Goal: Transaction & Acquisition: Purchase product/service

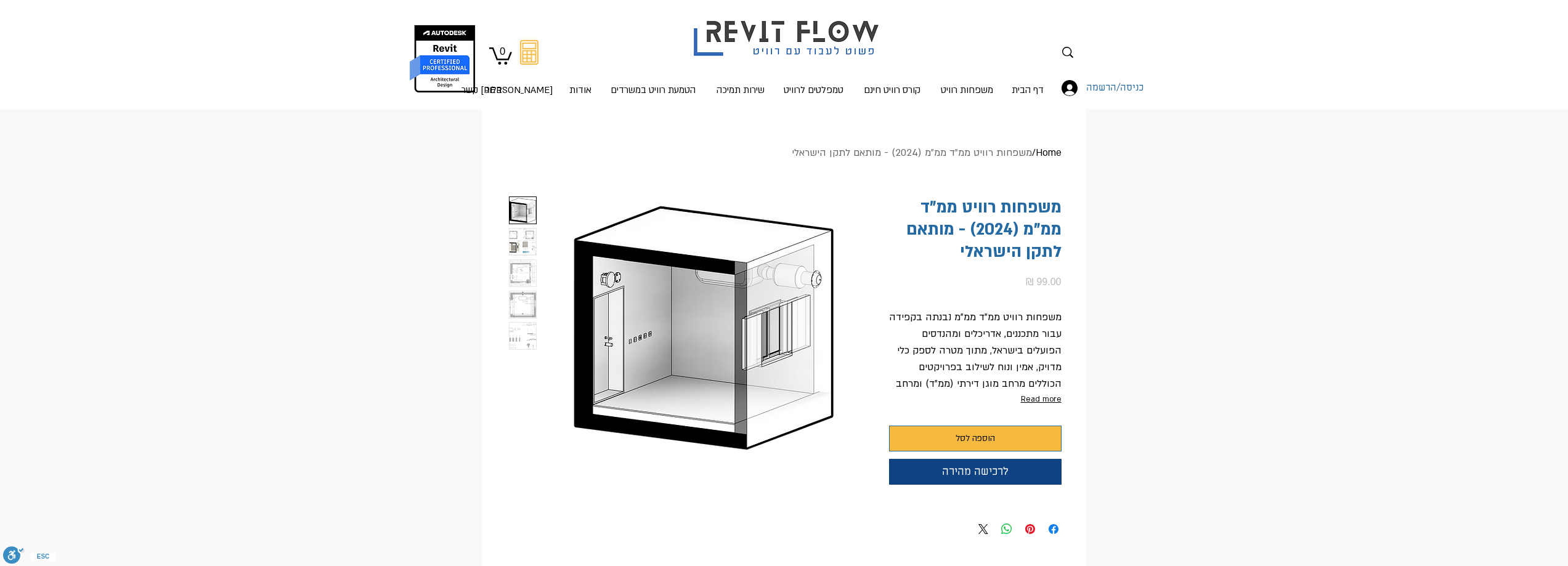
scroll to position [0, 40]
click at [516, 278] on img "3 / 5" at bounding box center [522, 273] width 26 height 26
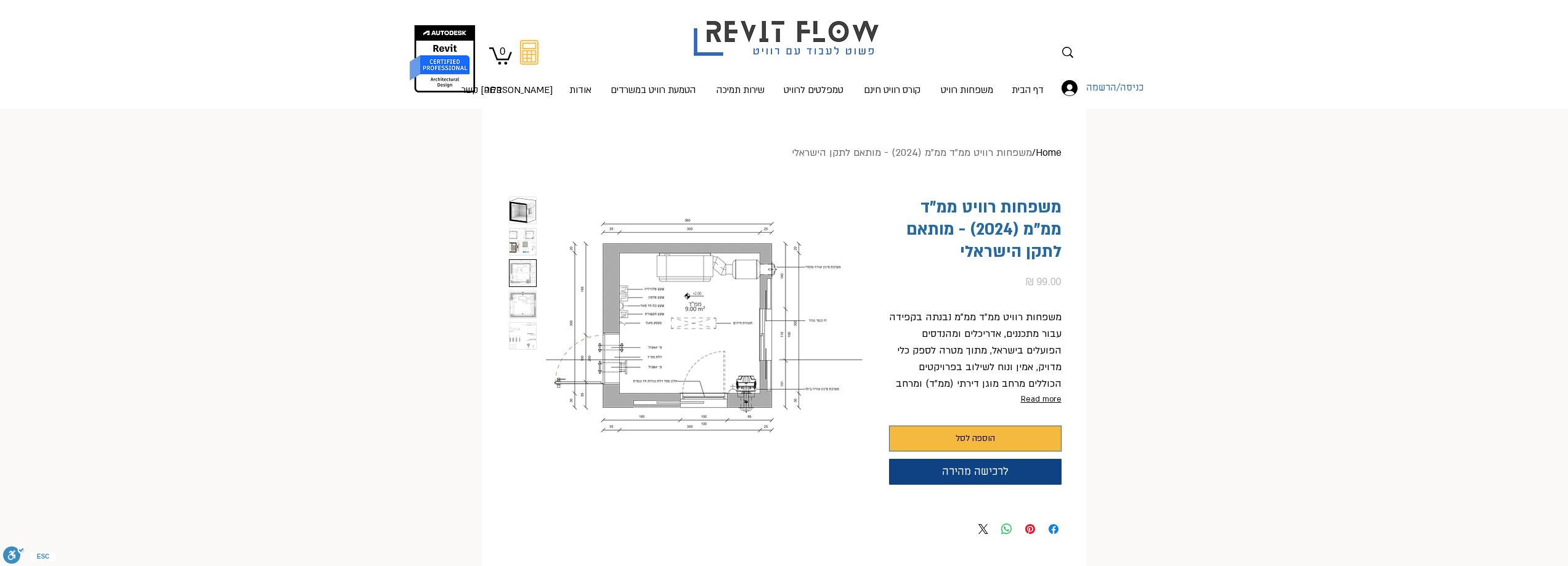
click at [518, 309] on img "4 / 5" at bounding box center [522, 304] width 26 height 26
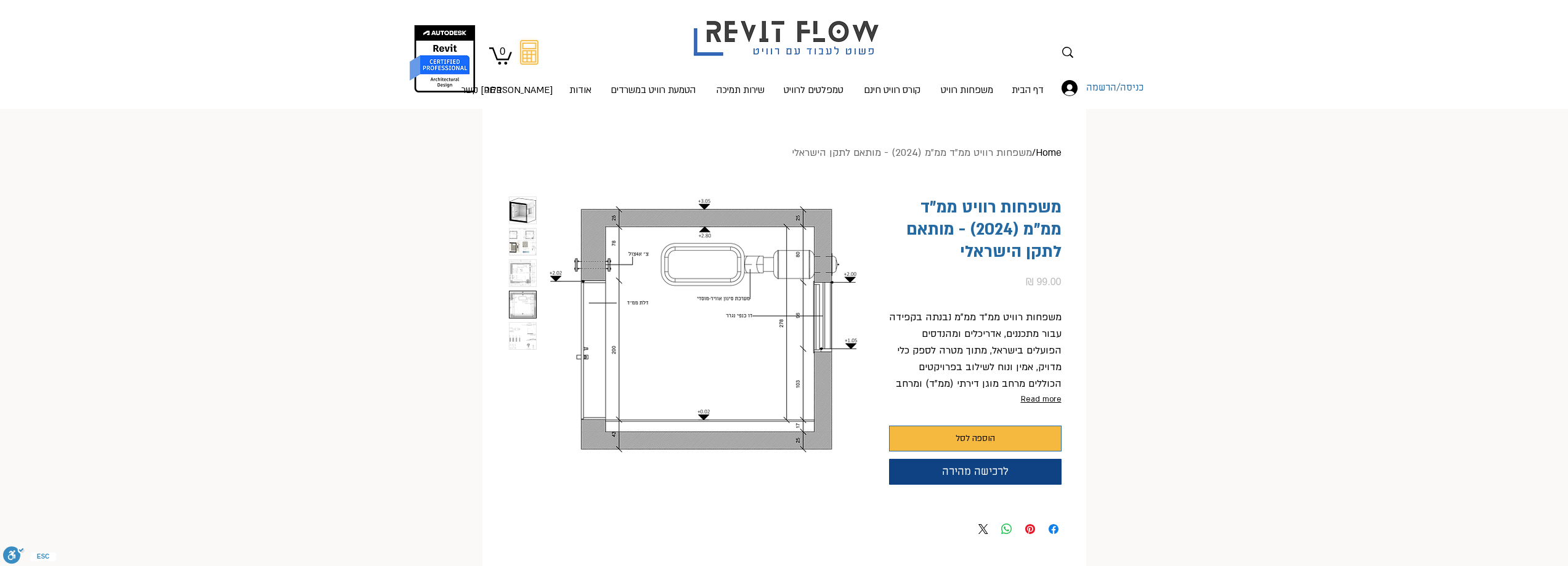
click at [520, 325] on img "5 / 5" at bounding box center [522, 335] width 26 height 26
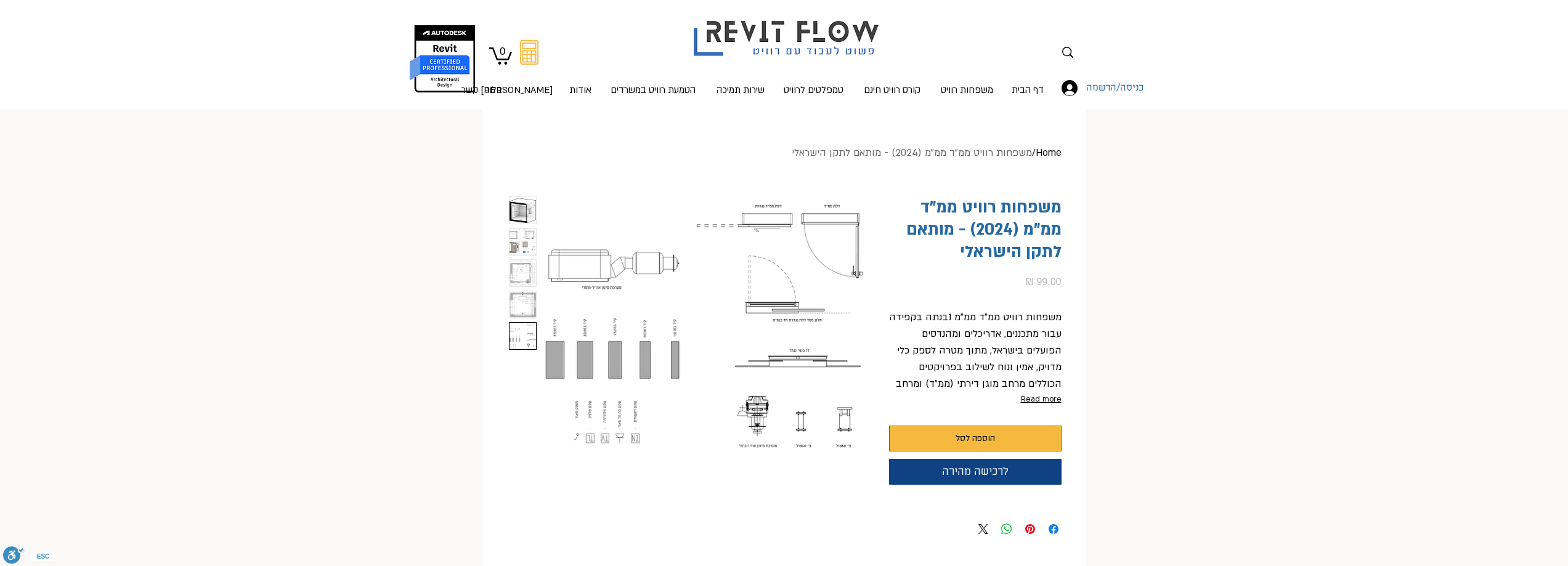
click at [522, 251] on img "2 / 5" at bounding box center [522, 241] width 26 height 26
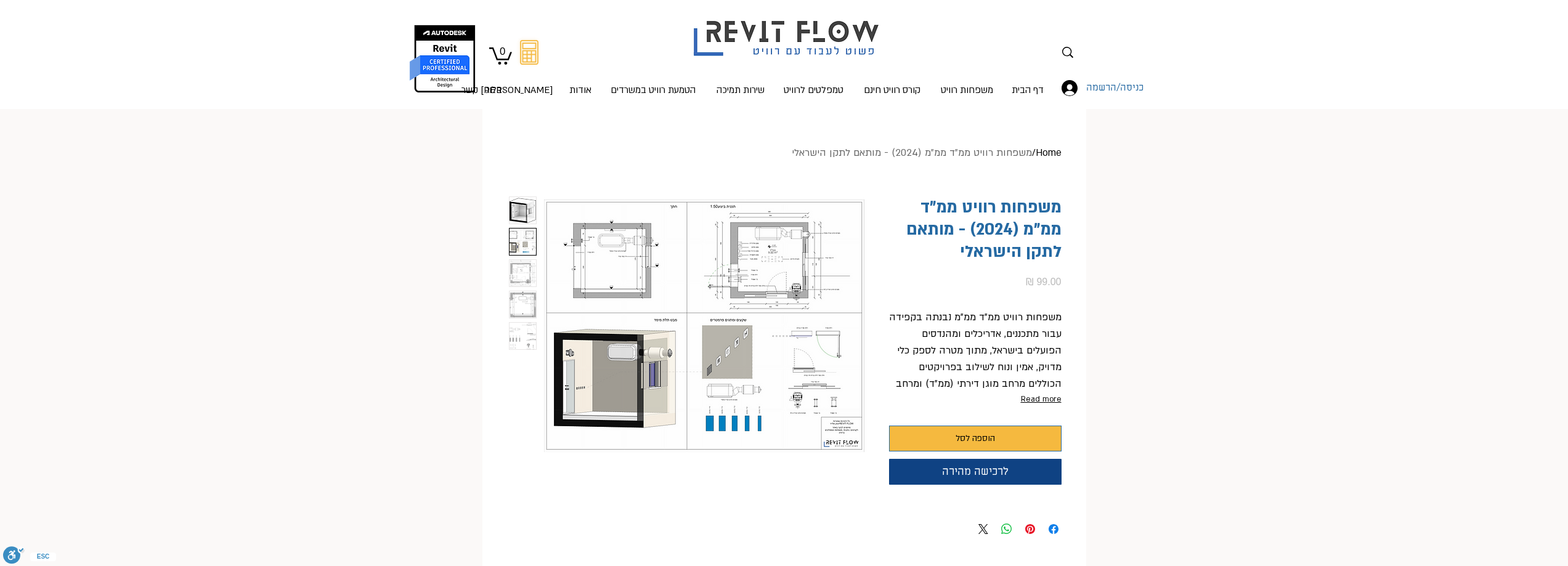
click at [742, 291] on img "main content" at bounding box center [704, 325] width 320 height 259
click at [525, 244] on img "2 / 5" at bounding box center [522, 241] width 26 height 26
click at [523, 265] on img "3 / 5" at bounding box center [522, 273] width 26 height 26
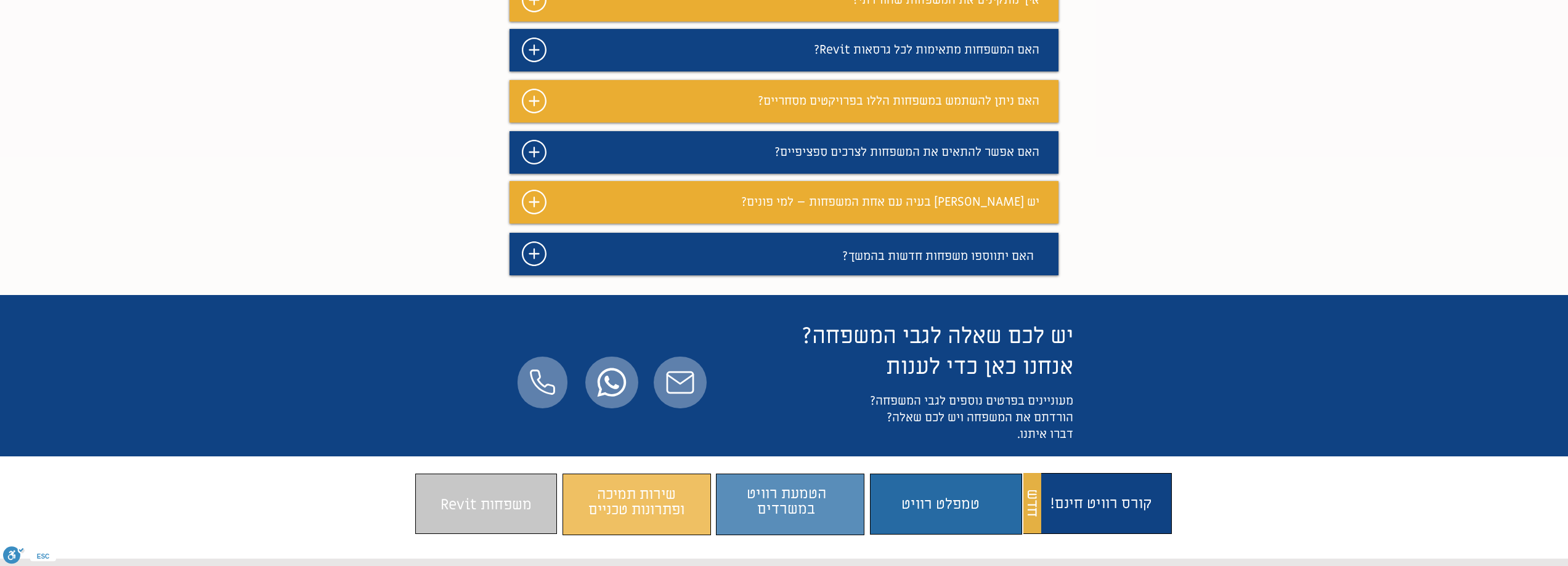
scroll to position [628, 0]
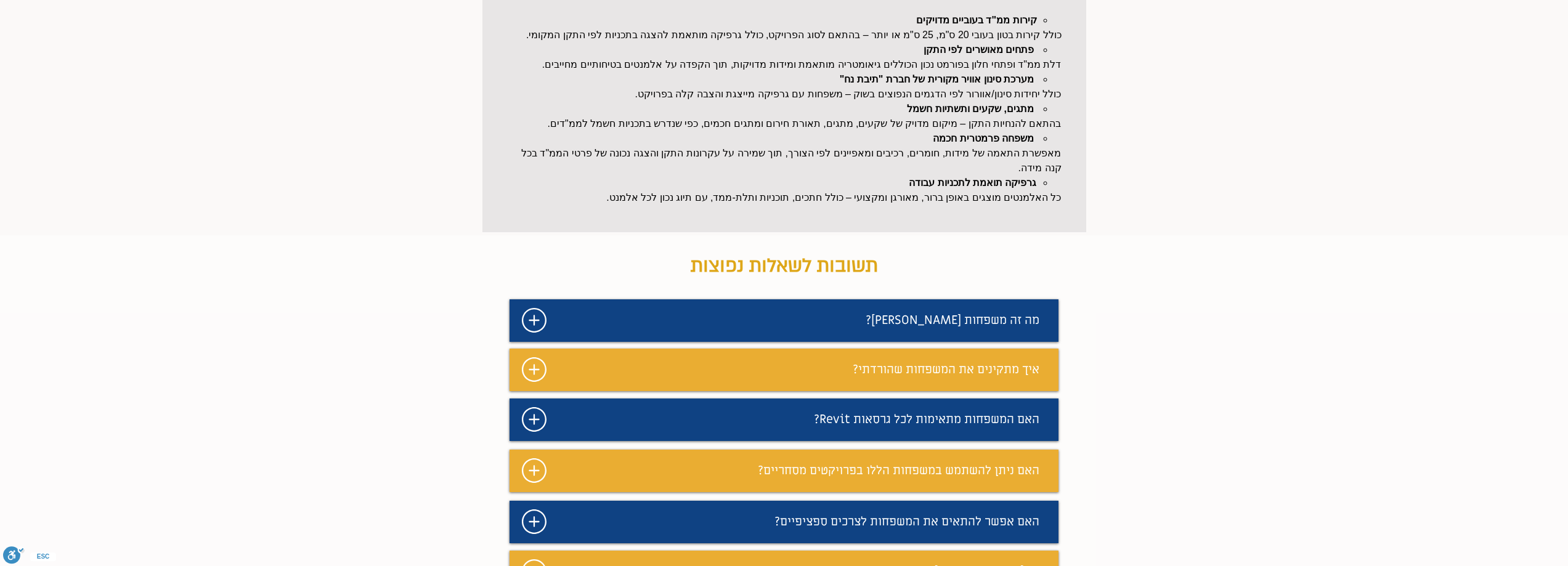
click at [526, 432] on icon "#comp-maf1xbxw svg [data-color="1"] {fill: #FFFFFF;}" at bounding box center [534, 419] width 24 height 24
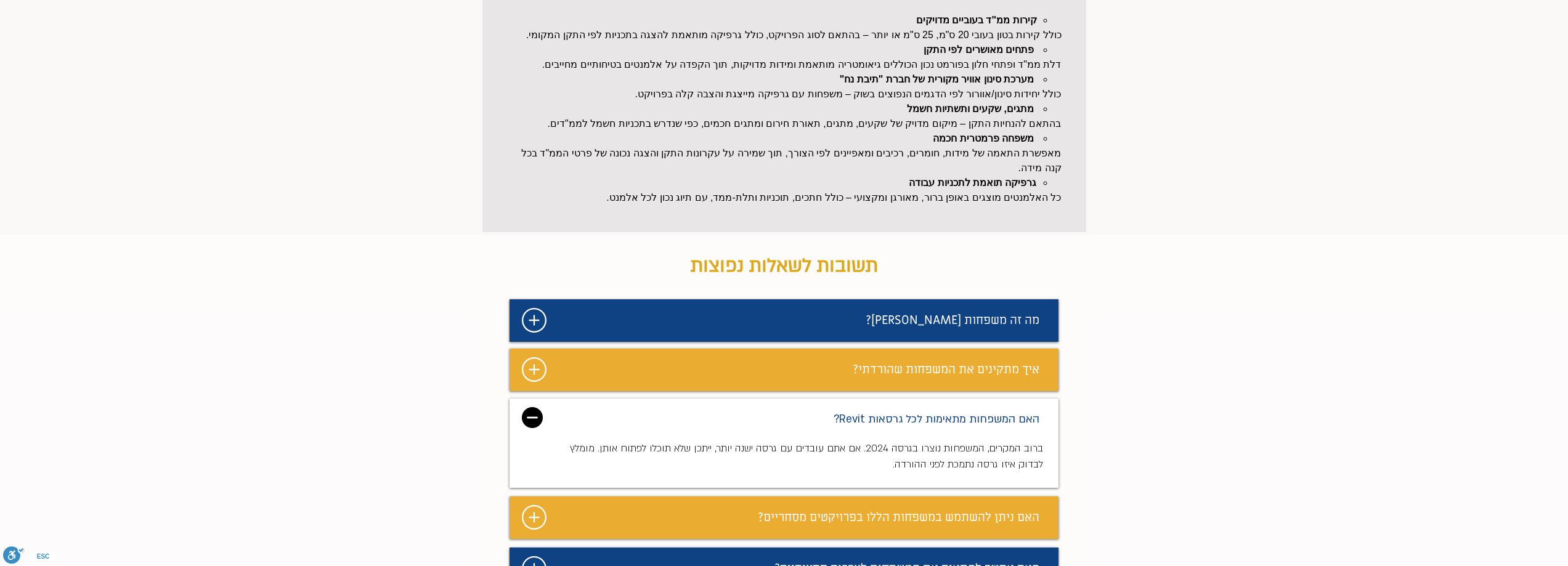
scroll to position [751, 0]
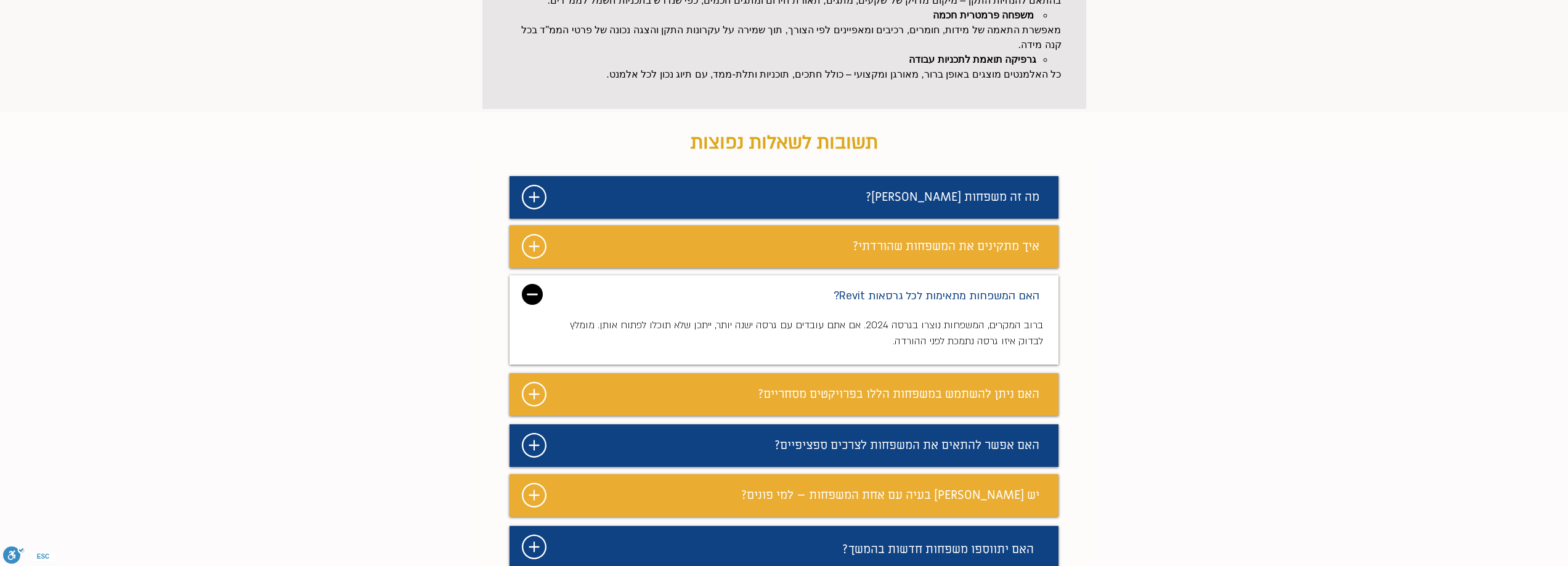
click at [536, 458] on icon "מצגת" at bounding box center [534, 445] width 24 height 24
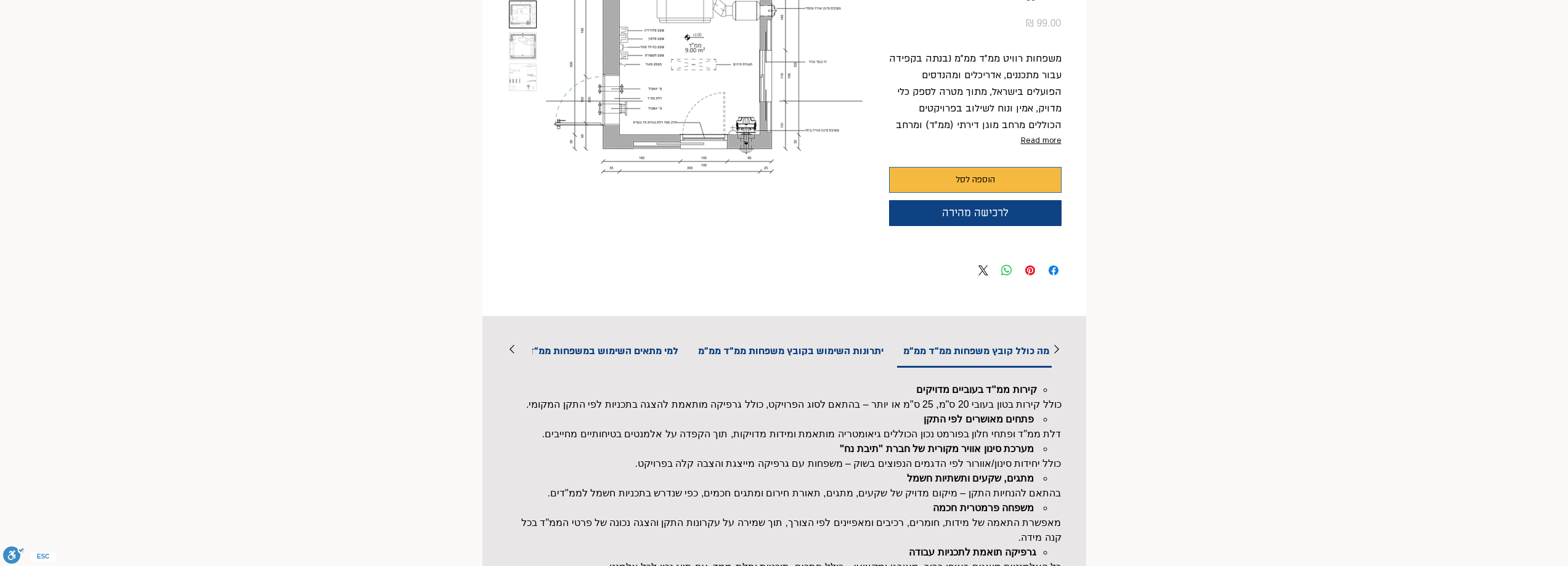
scroll to position [74, 0]
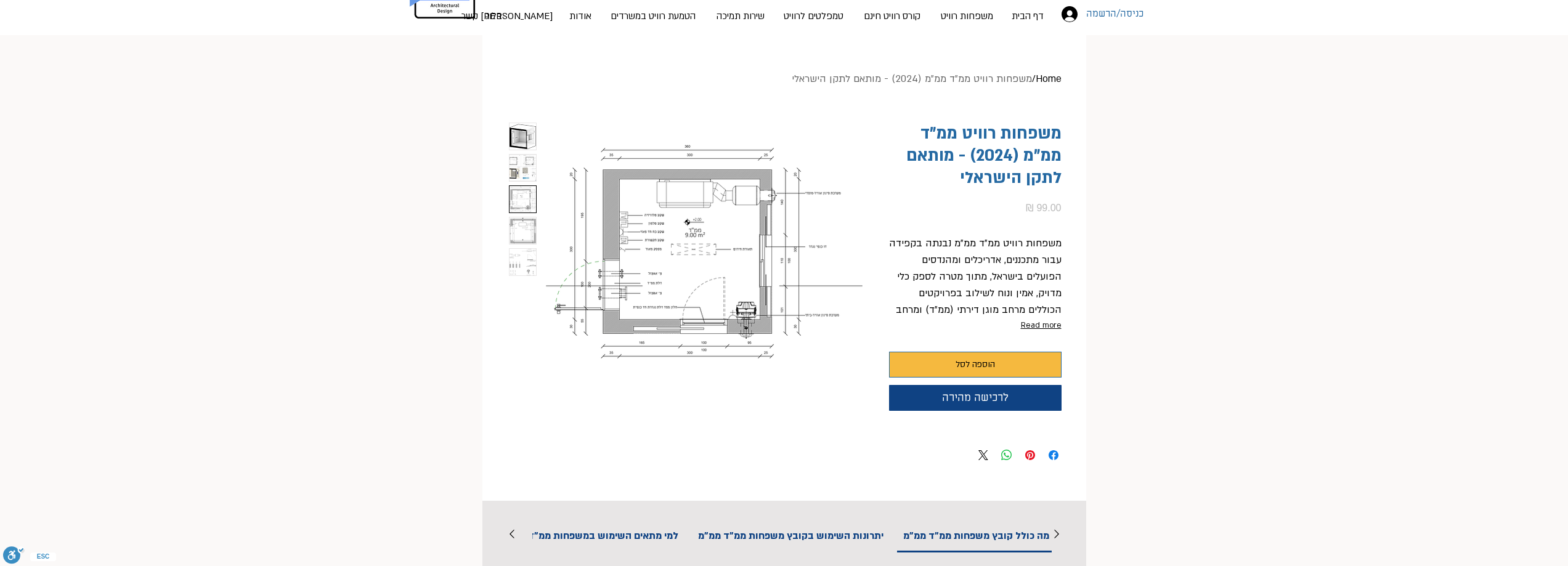
click at [1041, 323] on button "Read more" at bounding box center [975, 325] width 173 height 13
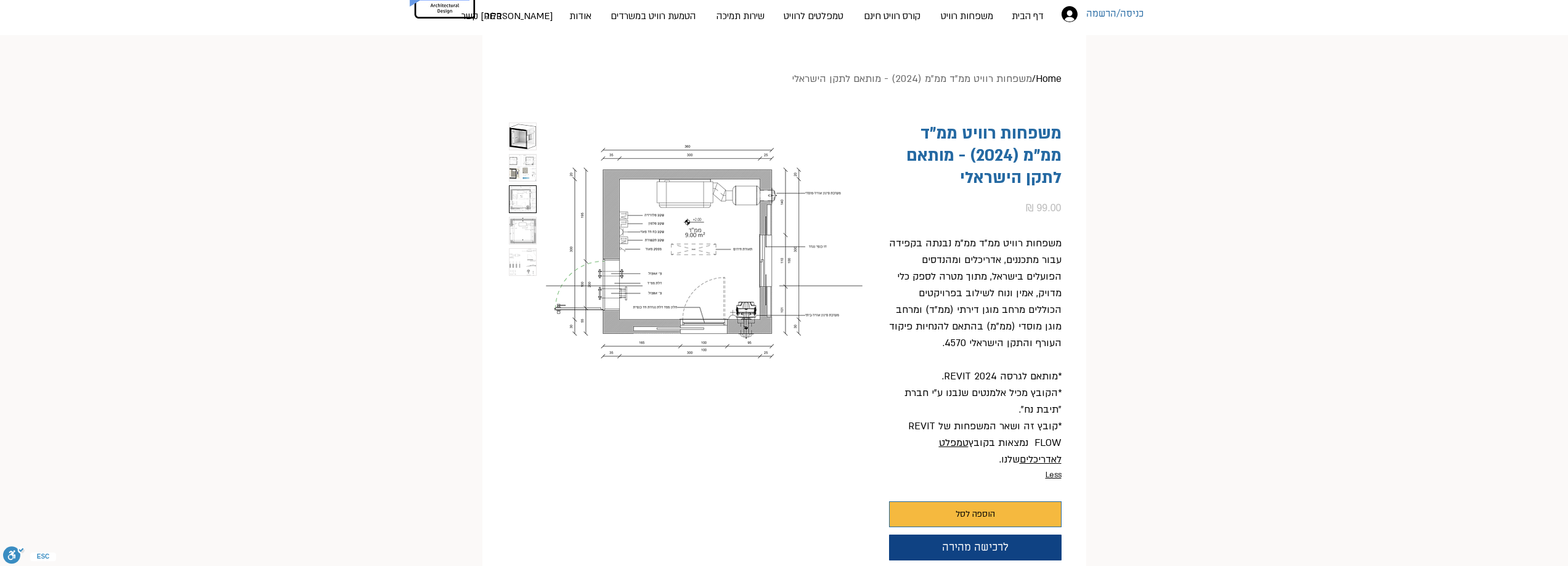
drag, startPoint x: 699, startPoint y: 266, endPoint x: 690, endPoint y: 261, distance: 10.3
click at [700, 266] on img "main content" at bounding box center [704, 252] width 320 height 259
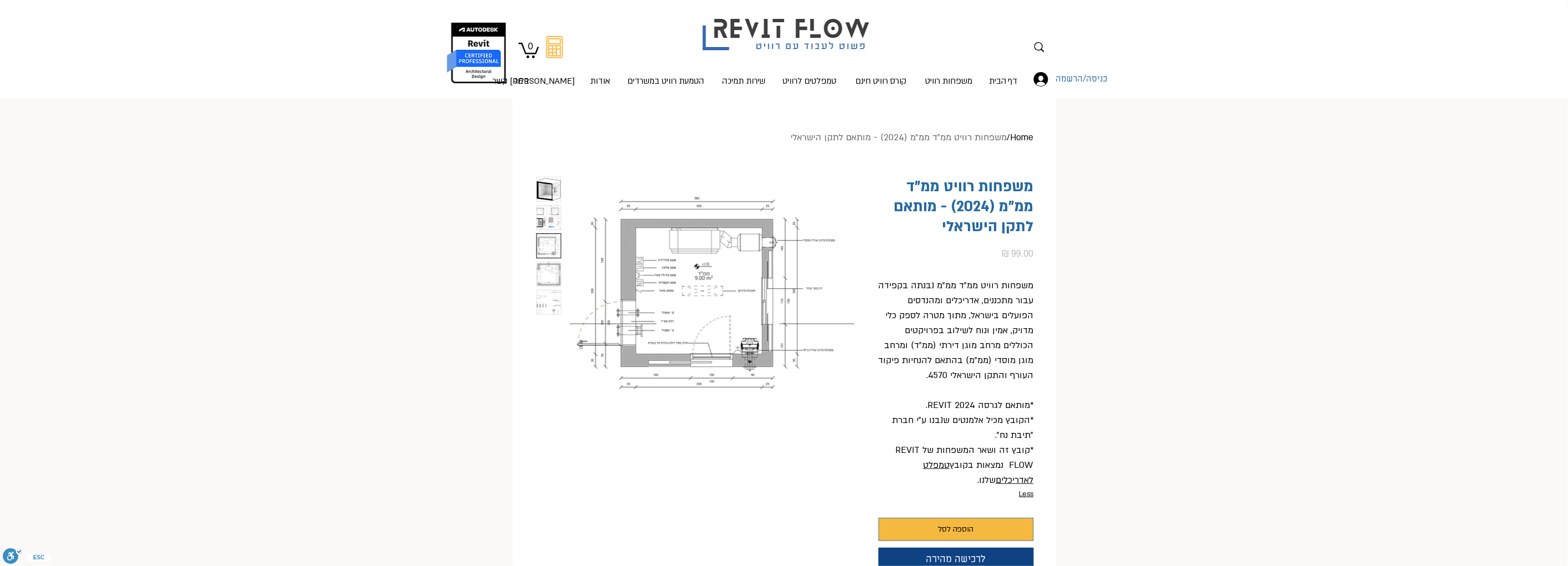
scroll to position [123, 0]
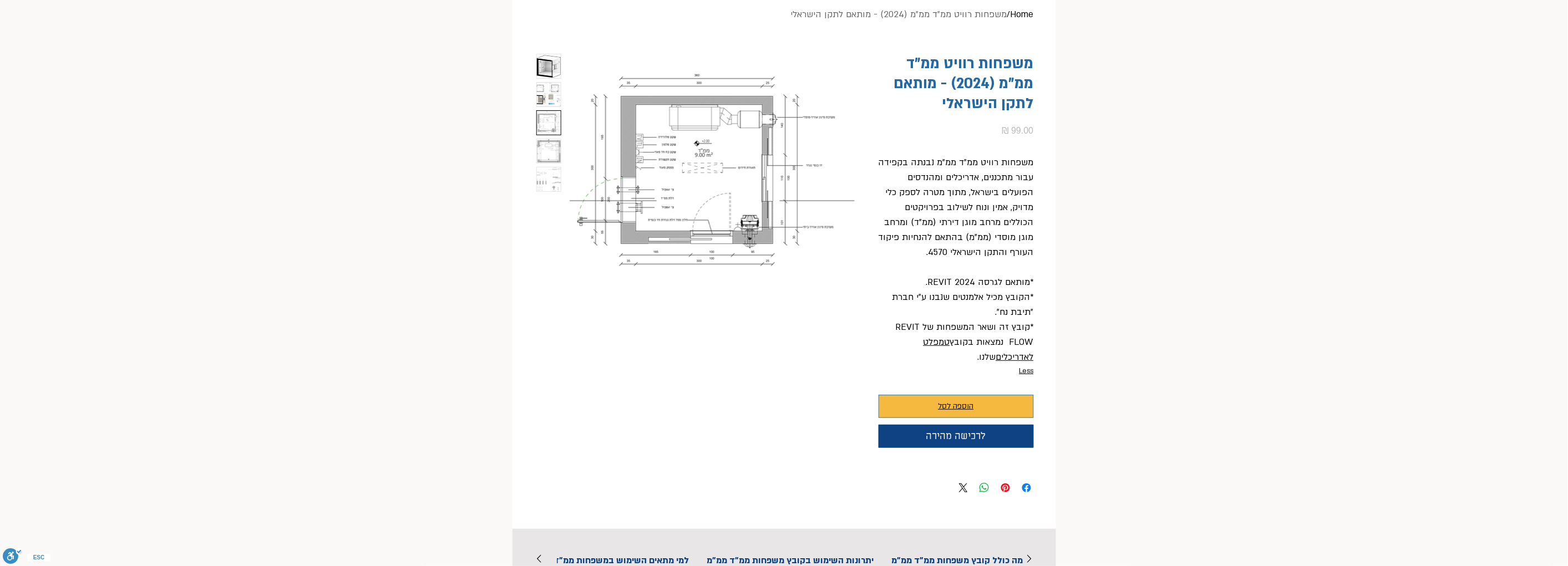
click at [974, 407] on span "הוספה לסל" at bounding box center [956, 406] width 36 height 14
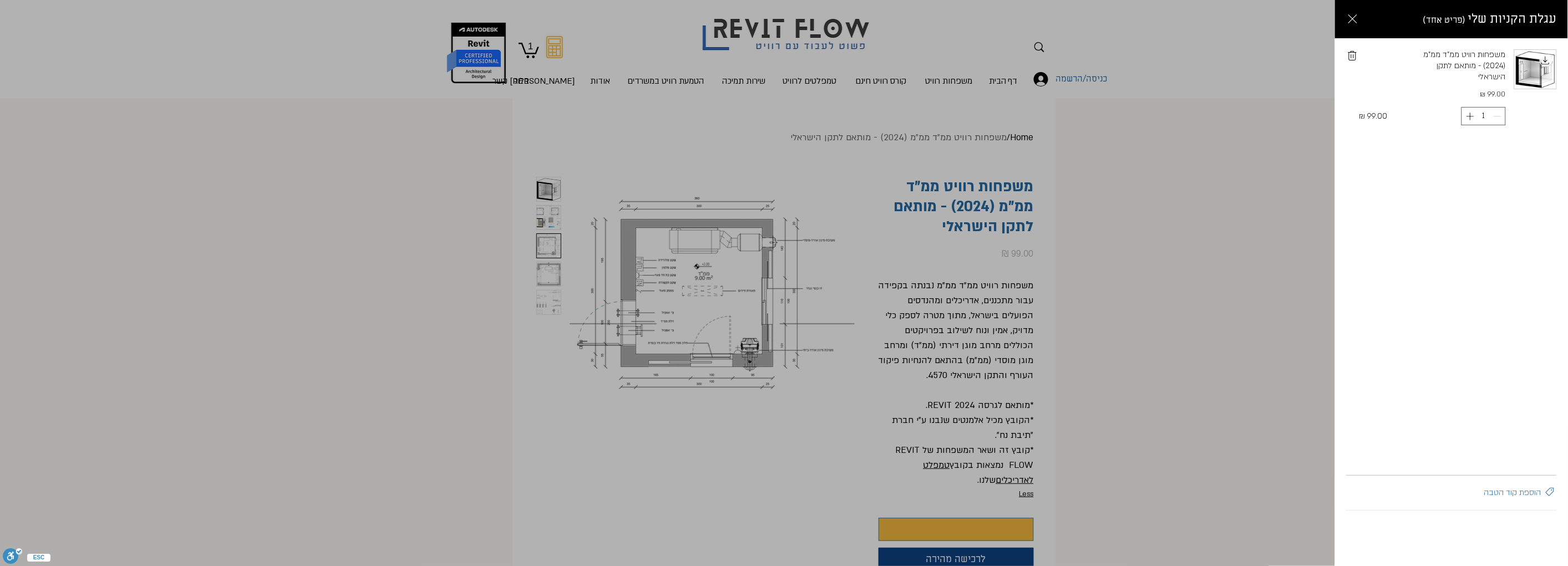
scroll to position [0, 0]
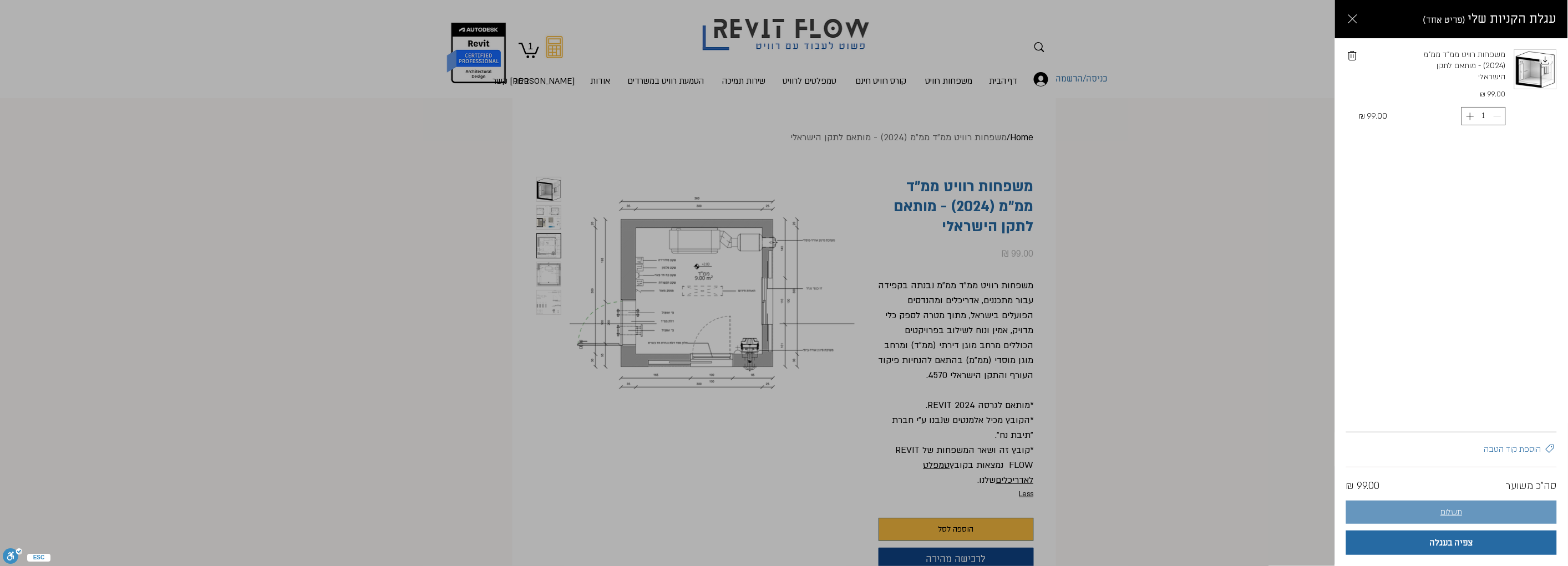
click at [1411, 509] on button "תשלום" at bounding box center [1451, 512] width 211 height 23
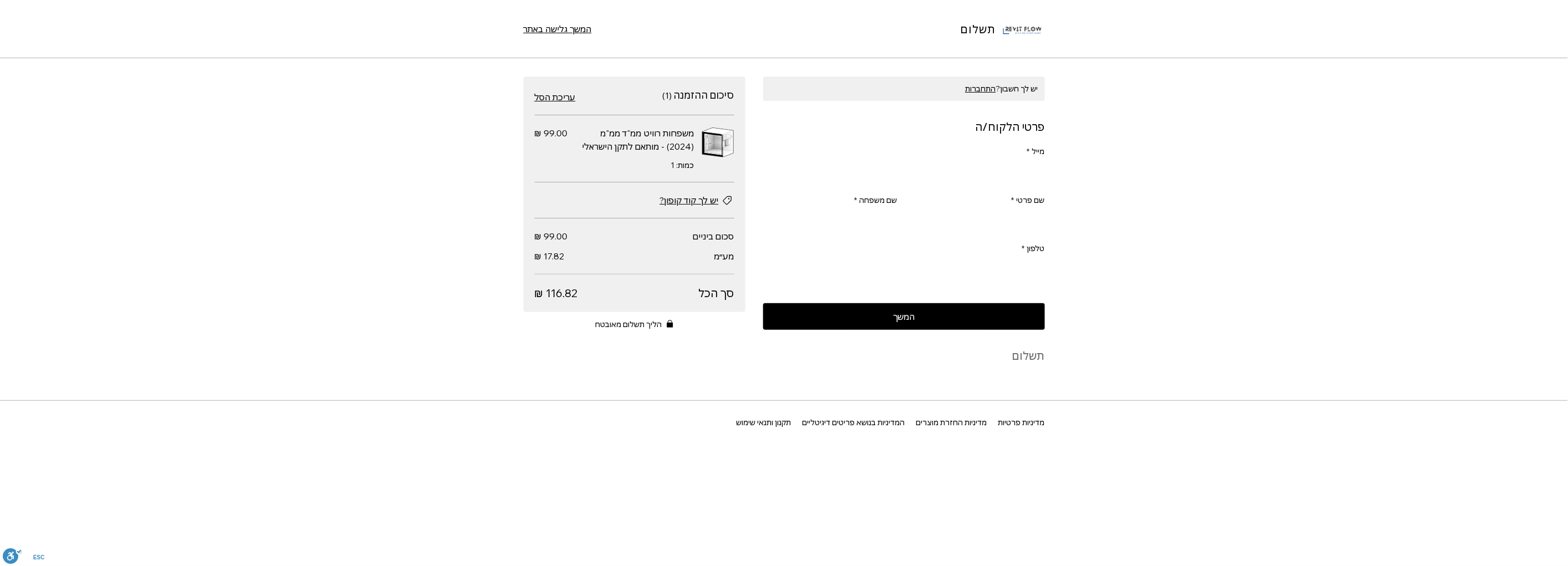
click at [1028, 177] on input "מייל *" at bounding box center [907, 173] width 275 height 22
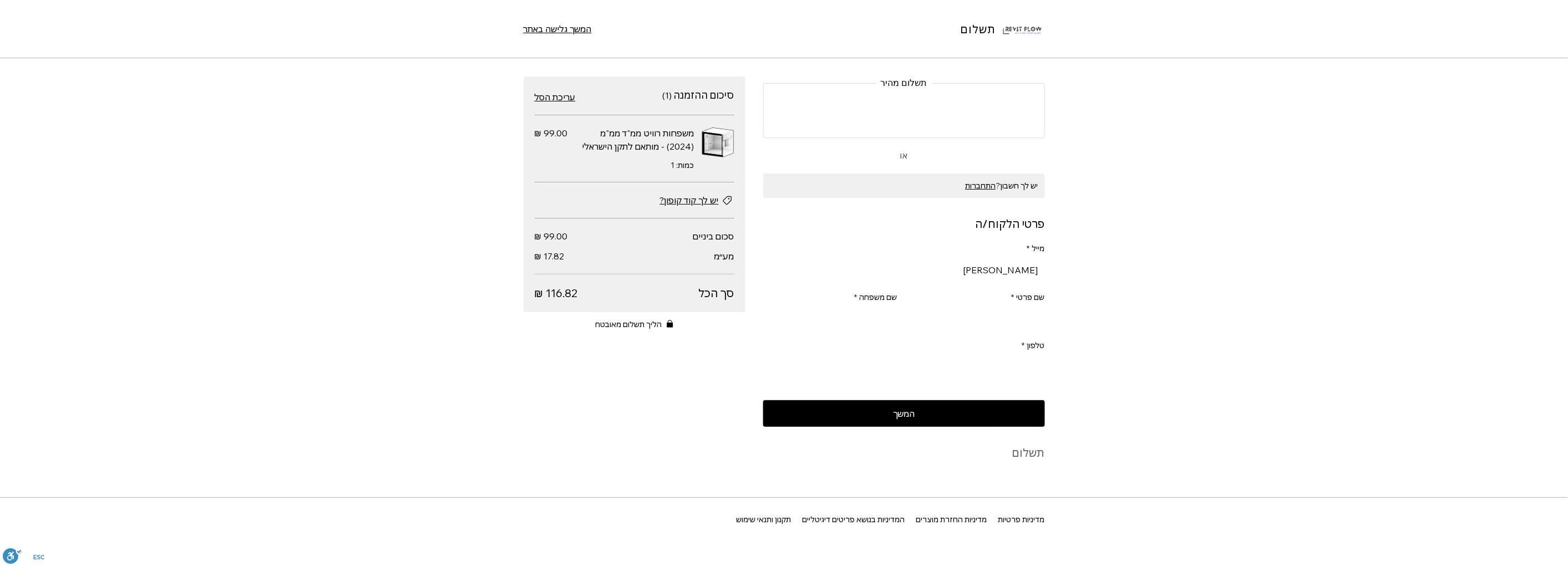
type input "י"
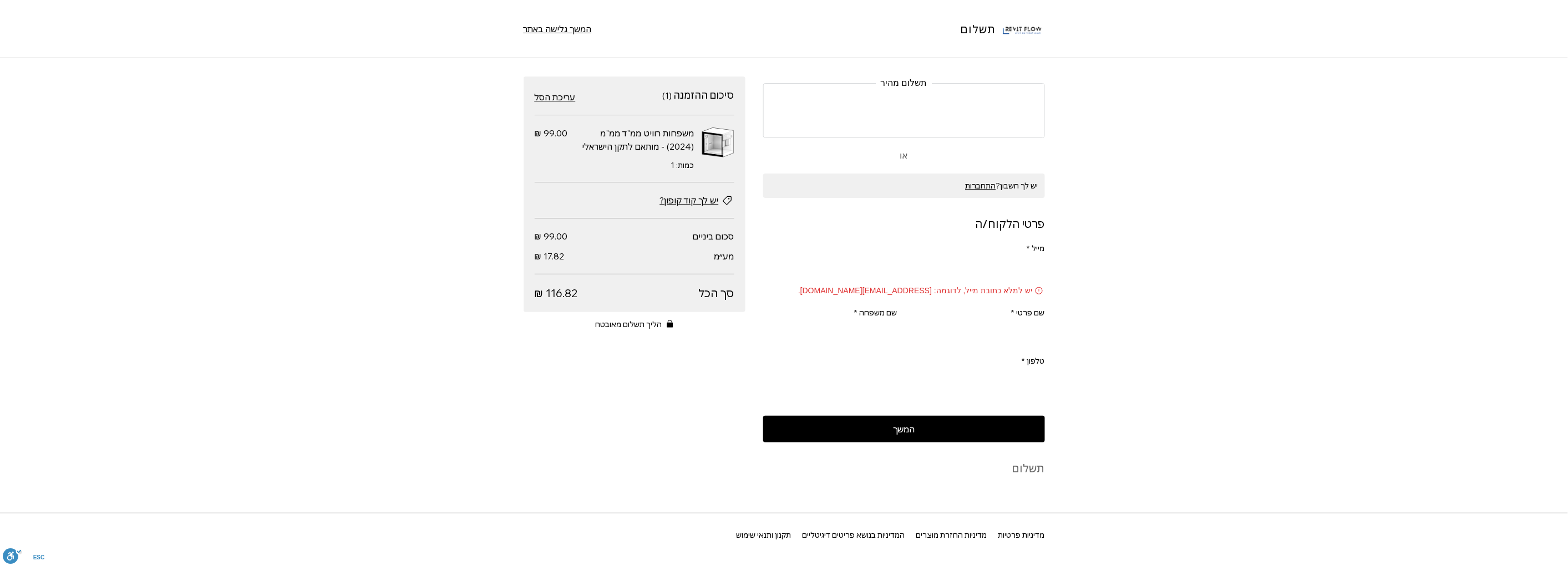
click at [817, 277] on input "מייל *" at bounding box center [907, 270] width 275 height 22
type input "י"
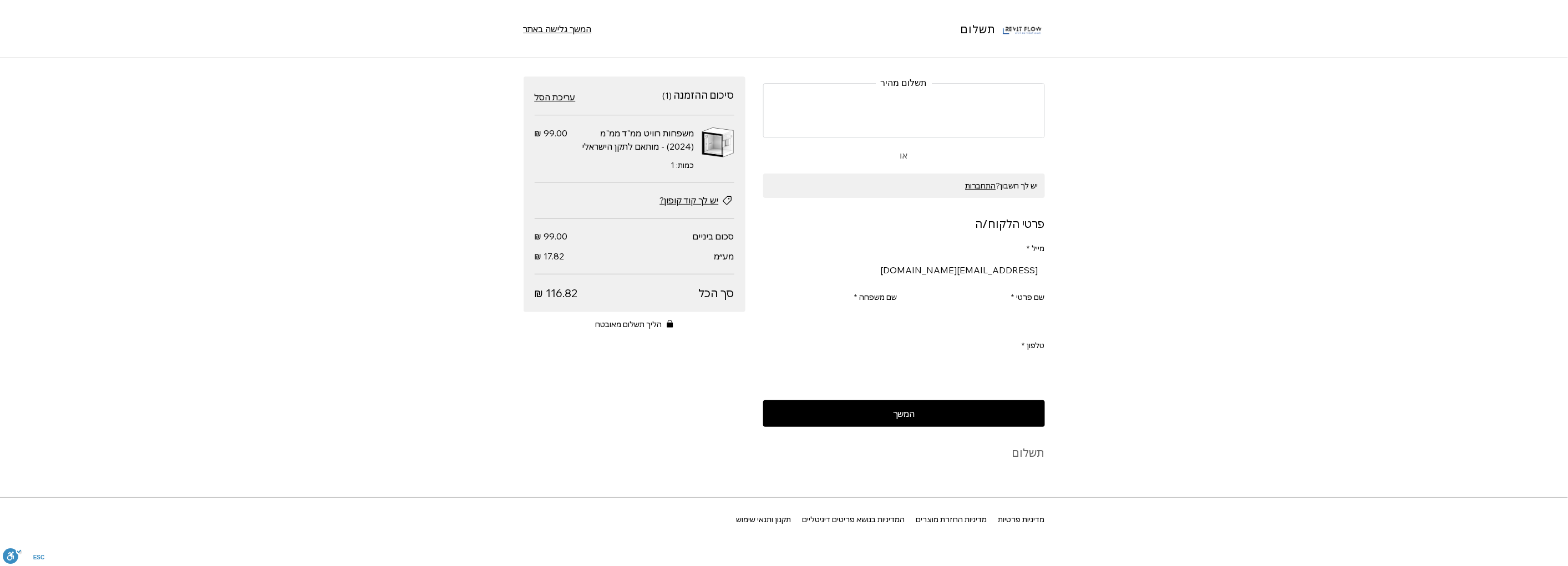
type input "hala.rabi@hotmail.com"
click at [945, 323] on input "שם פרטי *" at bounding box center [981, 317] width 127 height 22
type input "Hala"
type input "Rabi"
type input "0535270790"
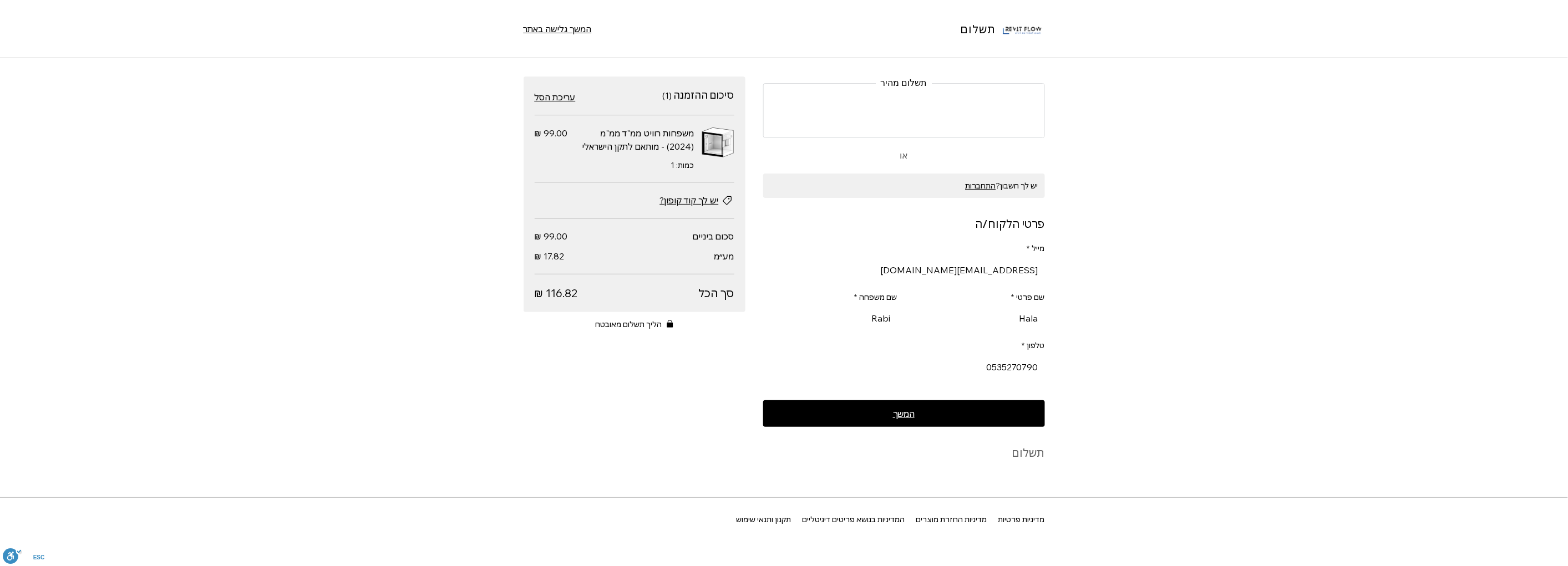
click at [939, 411] on button "המשך" at bounding box center [905, 413] width 282 height 27
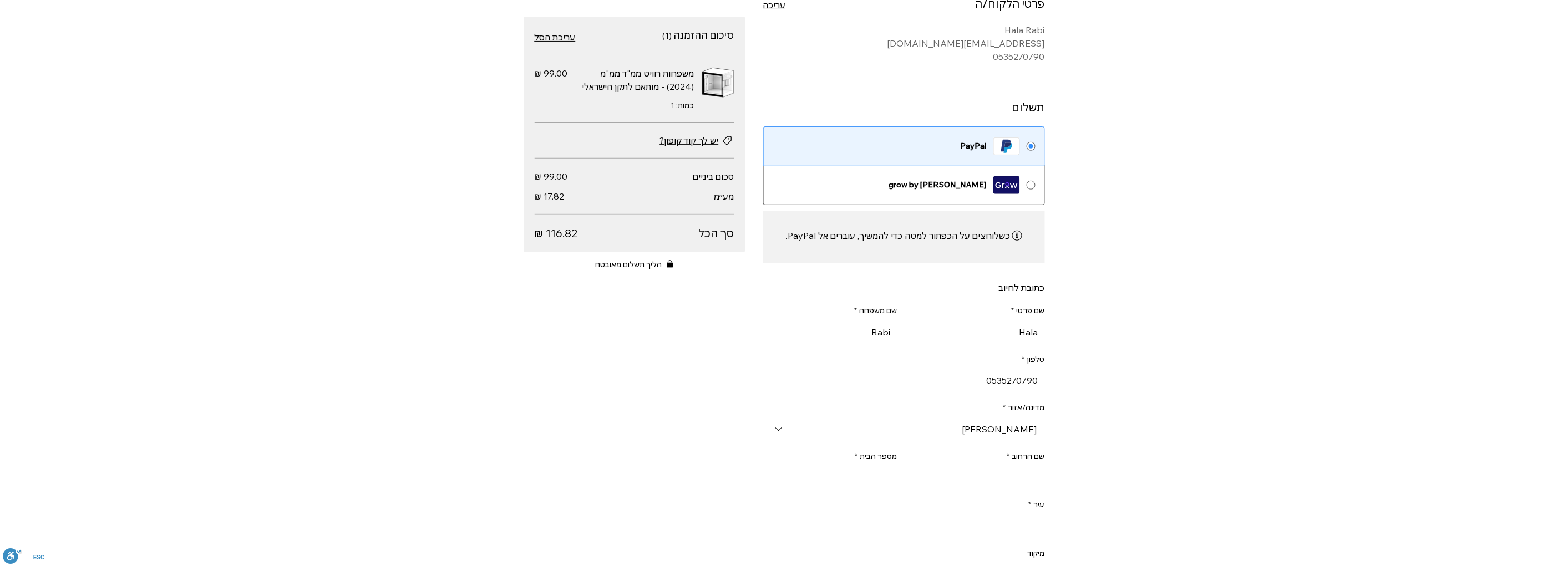
scroll to position [246, 0]
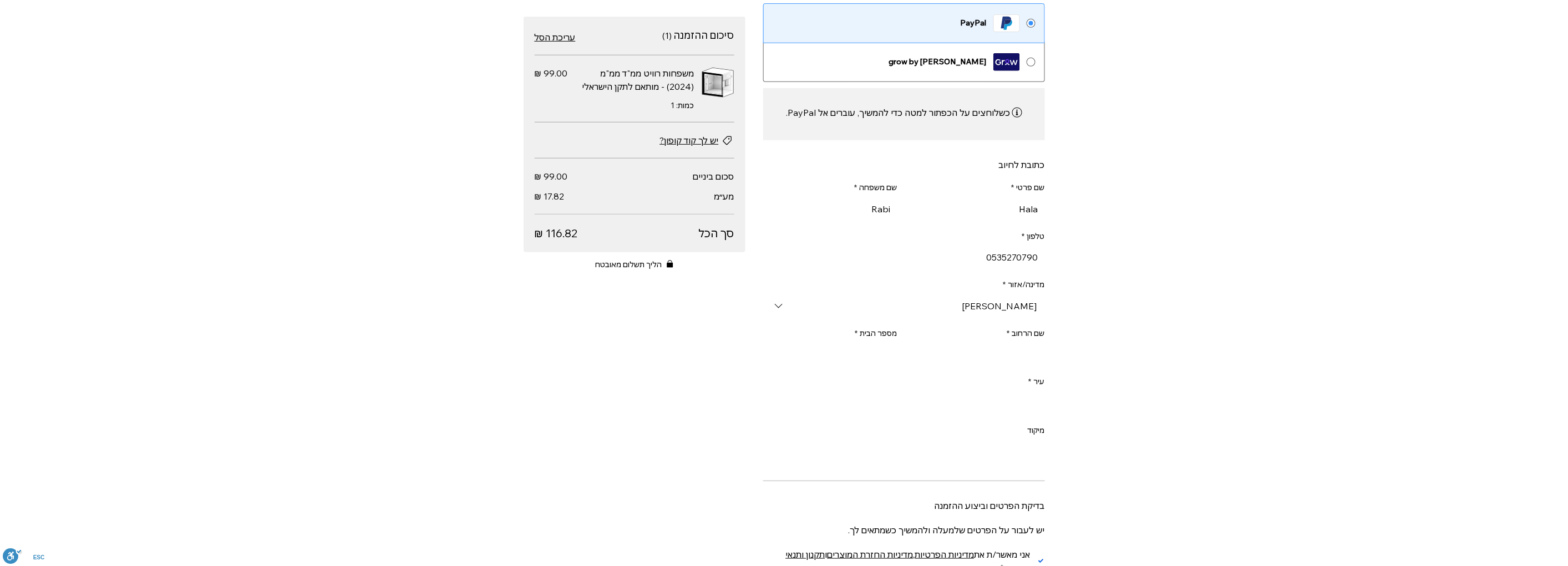
click at [1001, 355] on input "שם הרחוב *" at bounding box center [977, 354] width 134 height 22
click at [884, 362] on input "מספר הבית *" at bounding box center [833, 354] width 127 height 22
type input "1"
click at [1034, 418] on input "עיר *" at bounding box center [907, 418] width 275 height 22
type input "d"
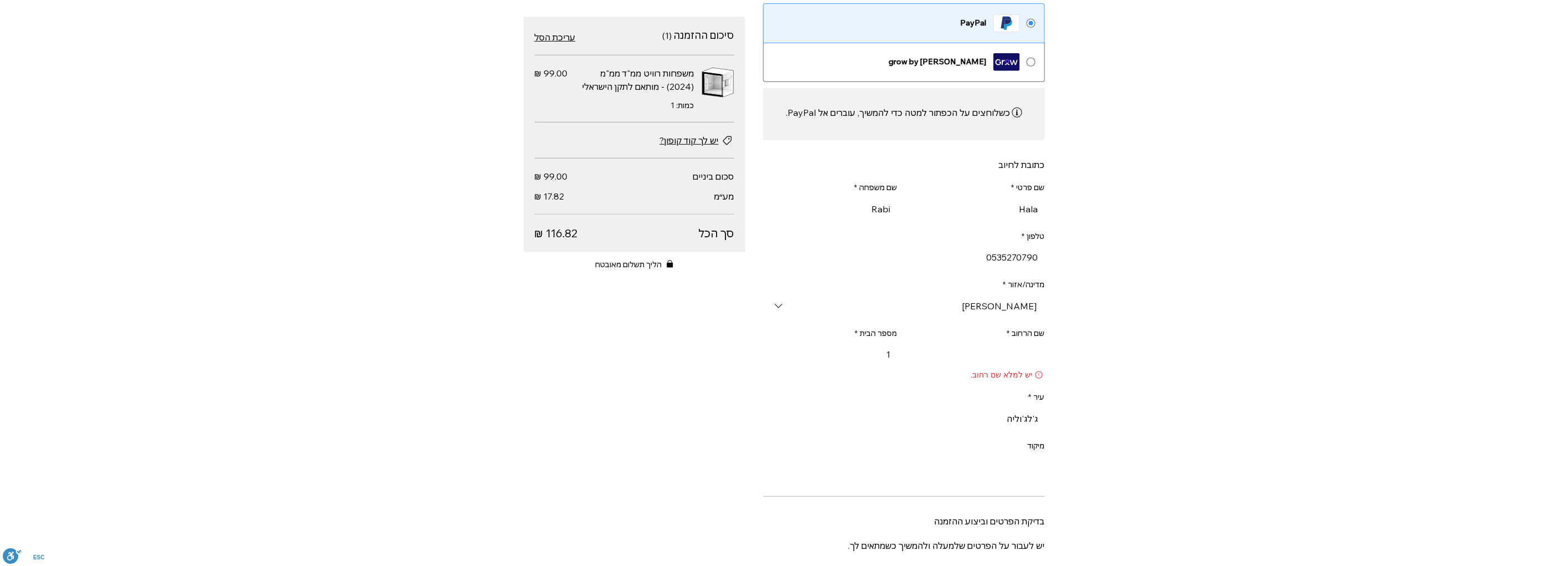
type input "ג'לג'וליה"
click at [1018, 364] on input "שם הרחוב *" at bounding box center [977, 354] width 134 height 22
type input "1"
click at [949, 358] on input "ראס אל" at bounding box center [977, 354] width 134 height 22
type input "ר"
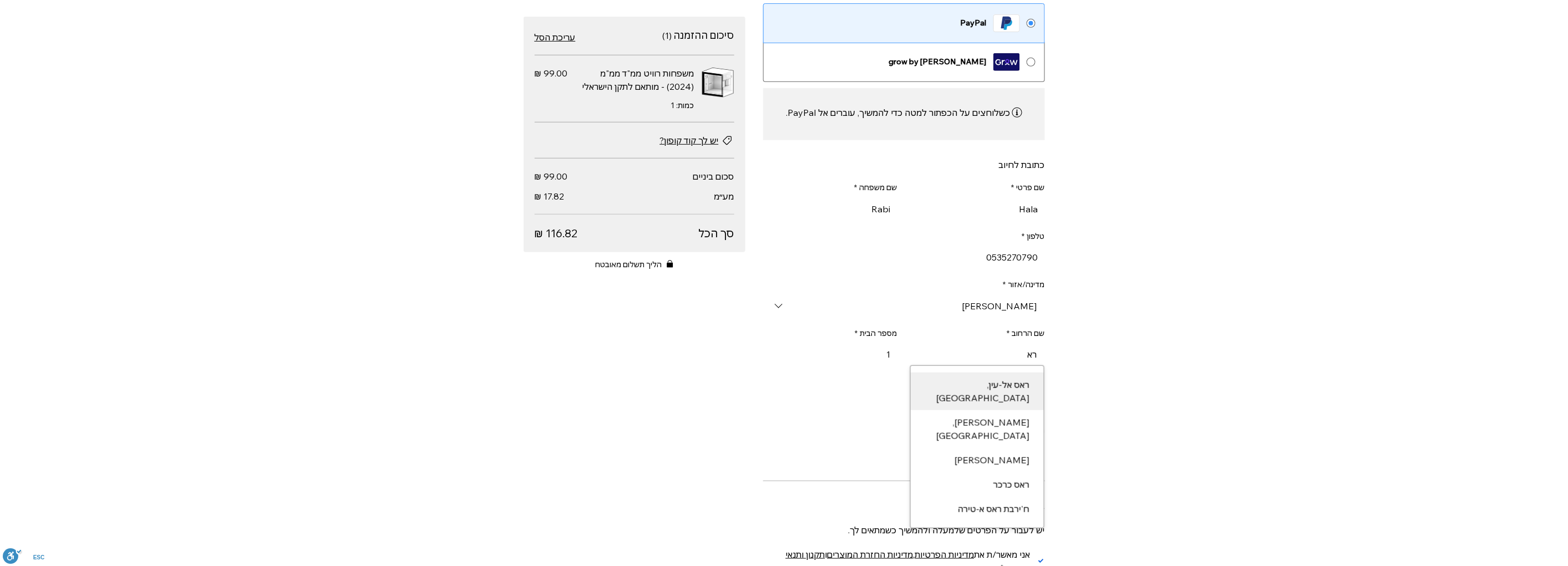
type input "ר"
type input "166"
click at [1152, 352] on div "תשלום המשך גלישה באתר יש לך חשבון? התחברות פרטי הלקוח/ה עריכה Hala Rabi hala.ra…" at bounding box center [784, 283] width 1568 height 566
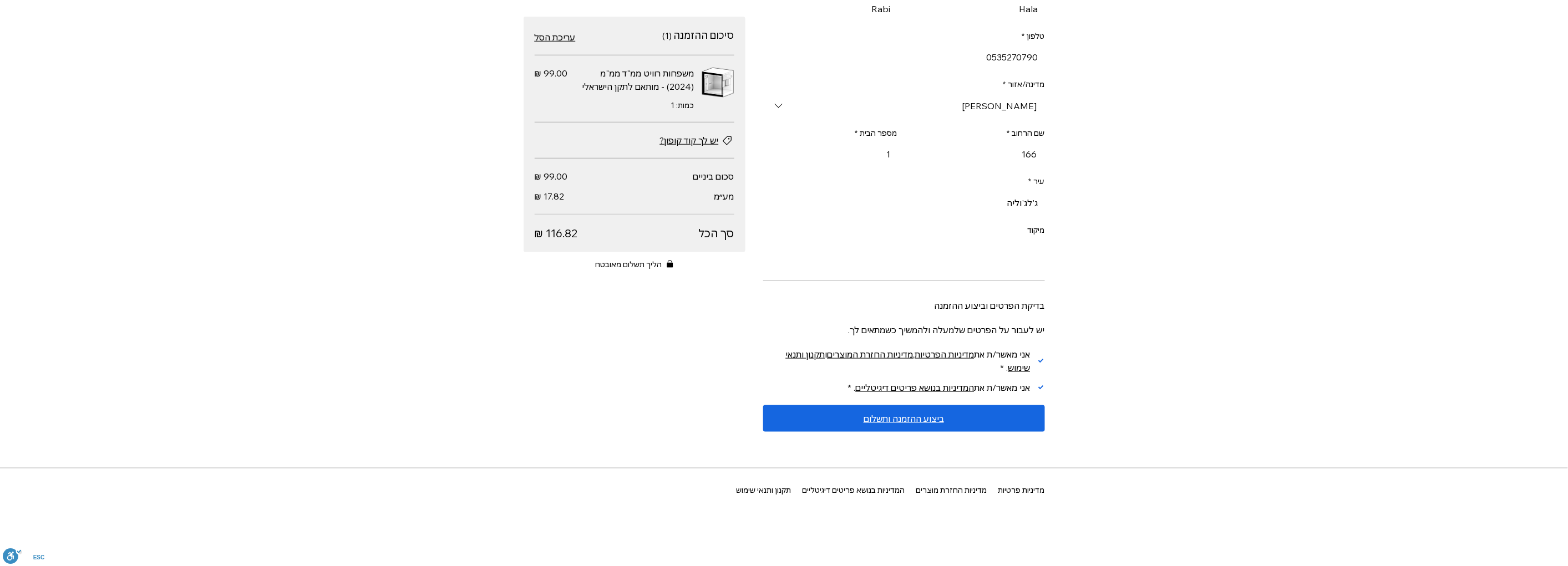
click at [958, 418] on button "ביצוע ההזמנה ותשלום" at bounding box center [905, 418] width 282 height 27
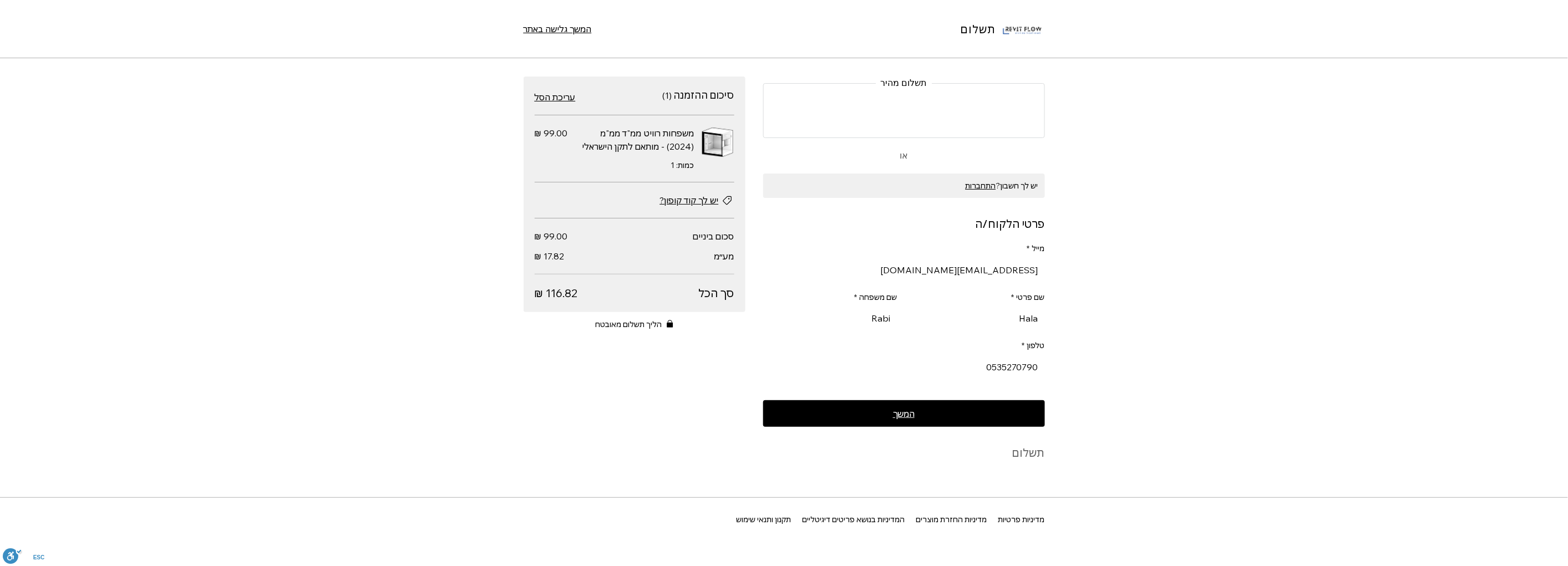
click at [930, 419] on button "המשך" at bounding box center [905, 413] width 282 height 27
